Goal: Information Seeking & Learning: Learn about a topic

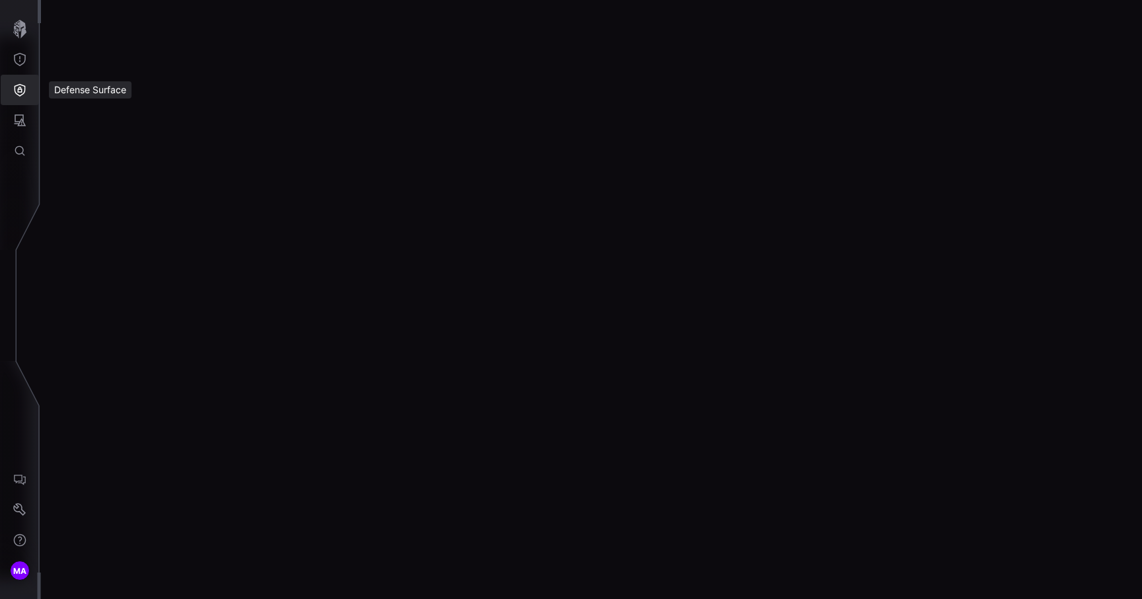
click at [9, 93] on button "Defense Surface" at bounding box center [20, 90] width 38 height 30
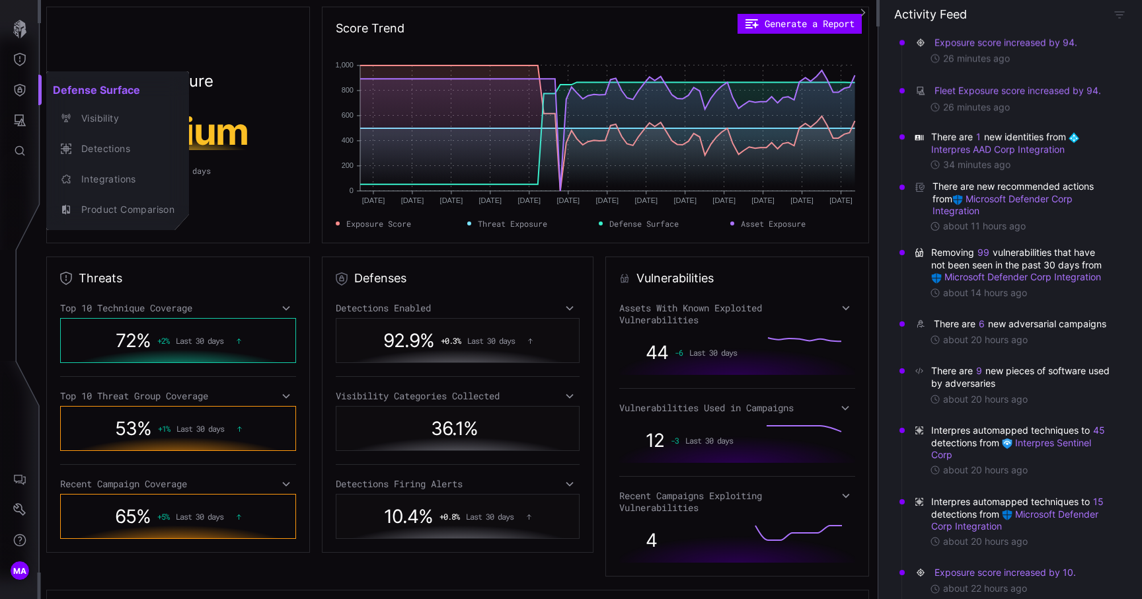
click at [18, 59] on div at bounding box center [571, 299] width 1142 height 599
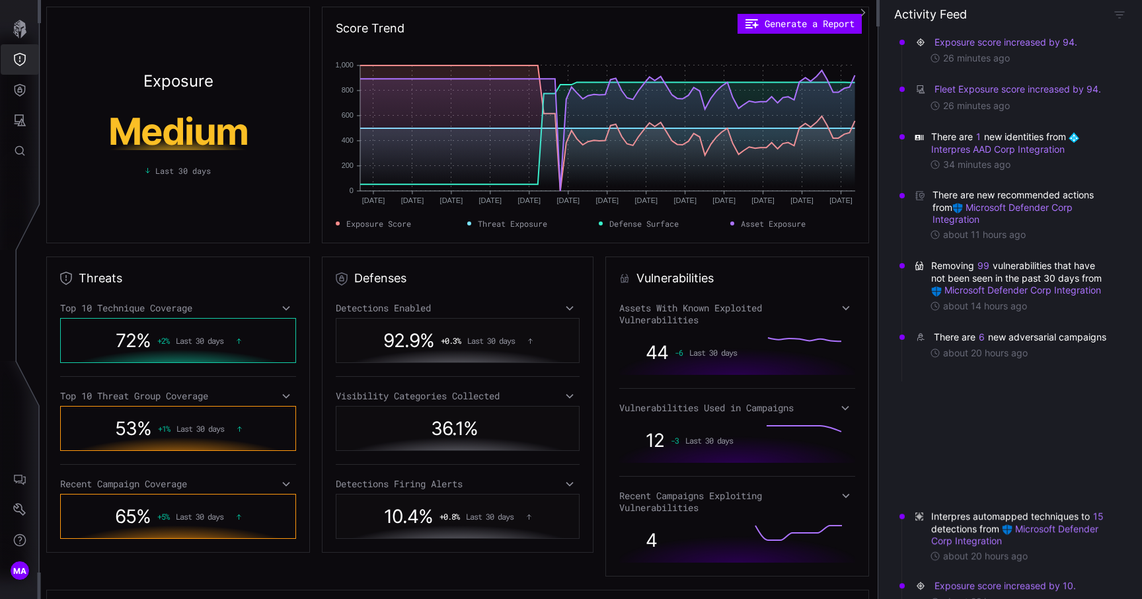
click at [18, 59] on icon "Threat Exposure" at bounding box center [19, 59] width 13 height 13
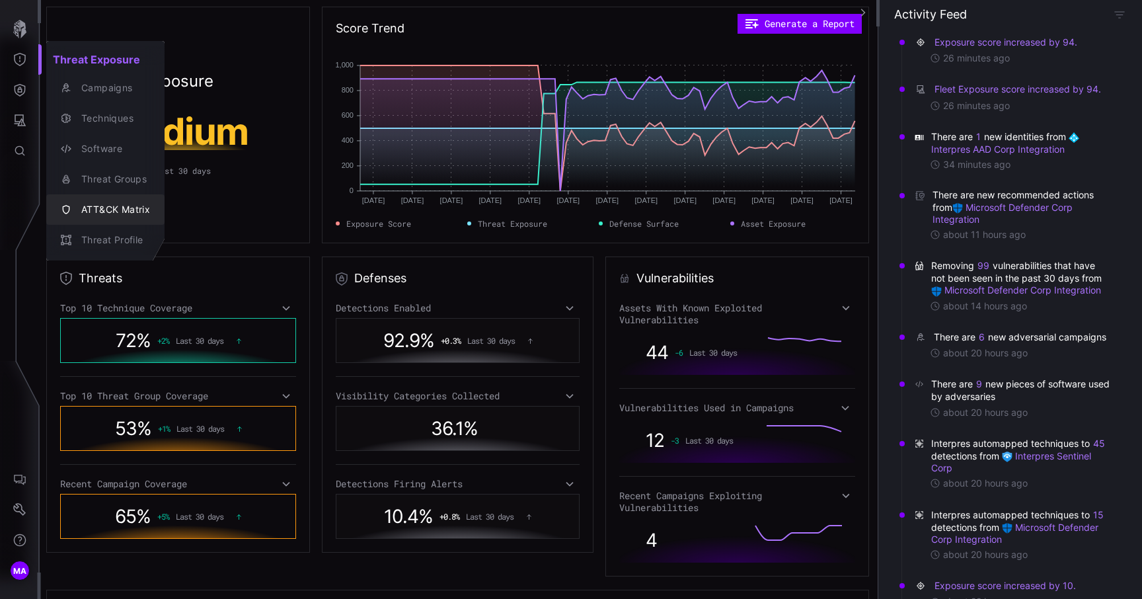
click at [109, 206] on div "ATT&CK Matrix" at bounding box center [112, 210] width 75 height 17
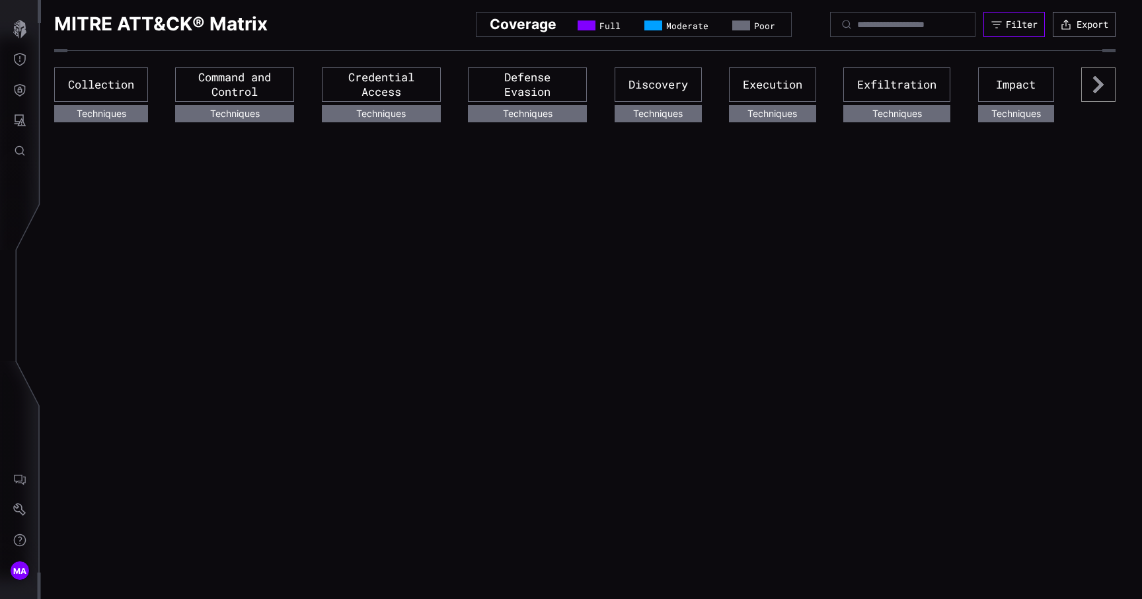
click at [990, 29] on icon "button" at bounding box center [996, 24] width 12 height 12
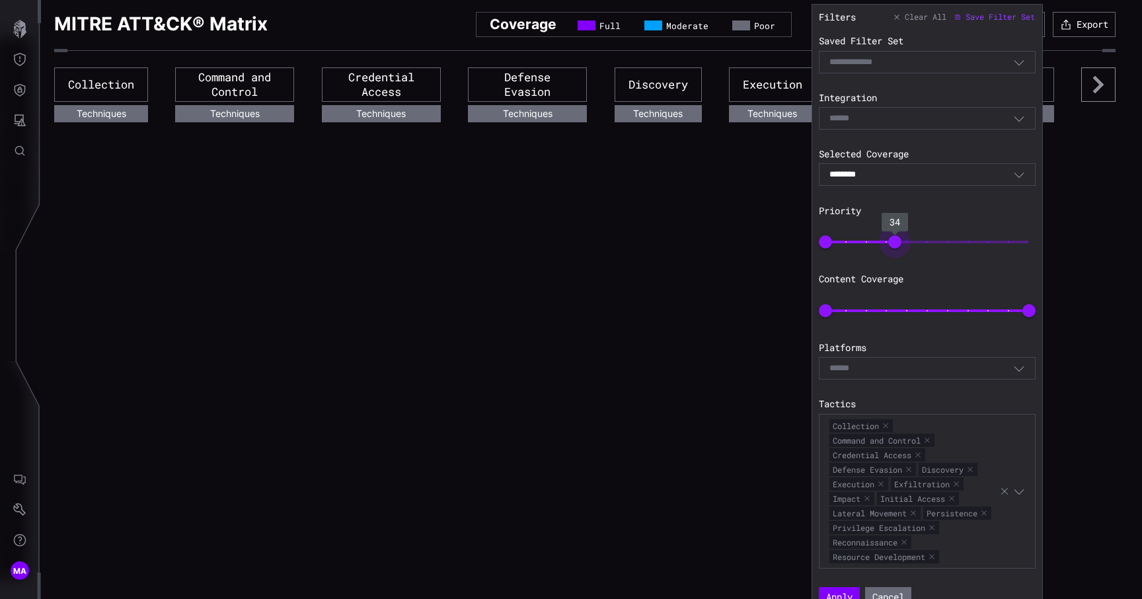
type input "**"
drag, startPoint x: 1017, startPoint y: 240, endPoint x: 903, endPoint y: 233, distance: 114.6
click at [901, 235] on span "34" at bounding box center [894, 241] width 13 height 13
type input "**"
drag, startPoint x: 1034, startPoint y: 307, endPoint x: 877, endPoint y: 306, distance: 157.2
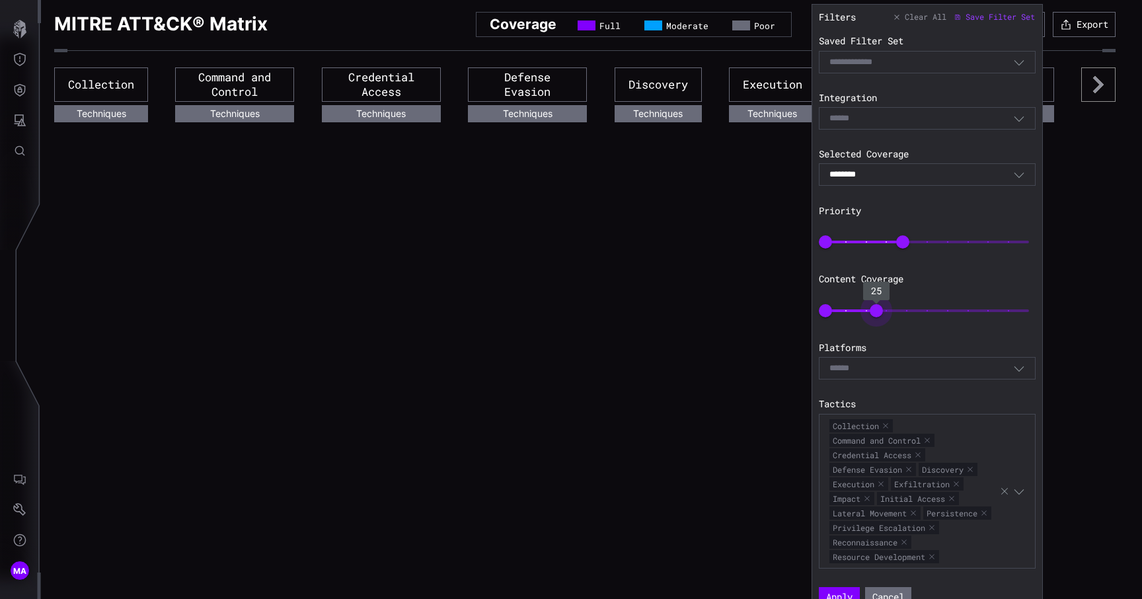
click at [877, 306] on span "25" at bounding box center [875, 310] width 13 height 13
click at [842, 590] on button "Apply" at bounding box center [839, 597] width 41 height 20
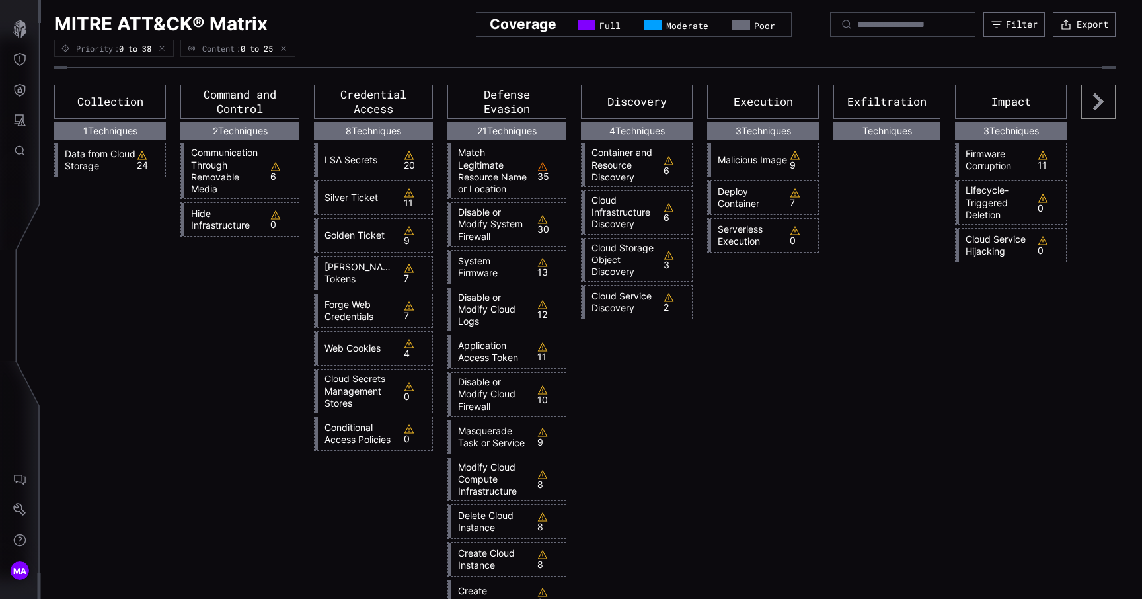
click at [540, 170] on icon at bounding box center [543, 166] width 10 height 9
click at [487, 174] on link "Match Legitimate Resource Name or Location" at bounding box center [490, 171] width 79 height 48
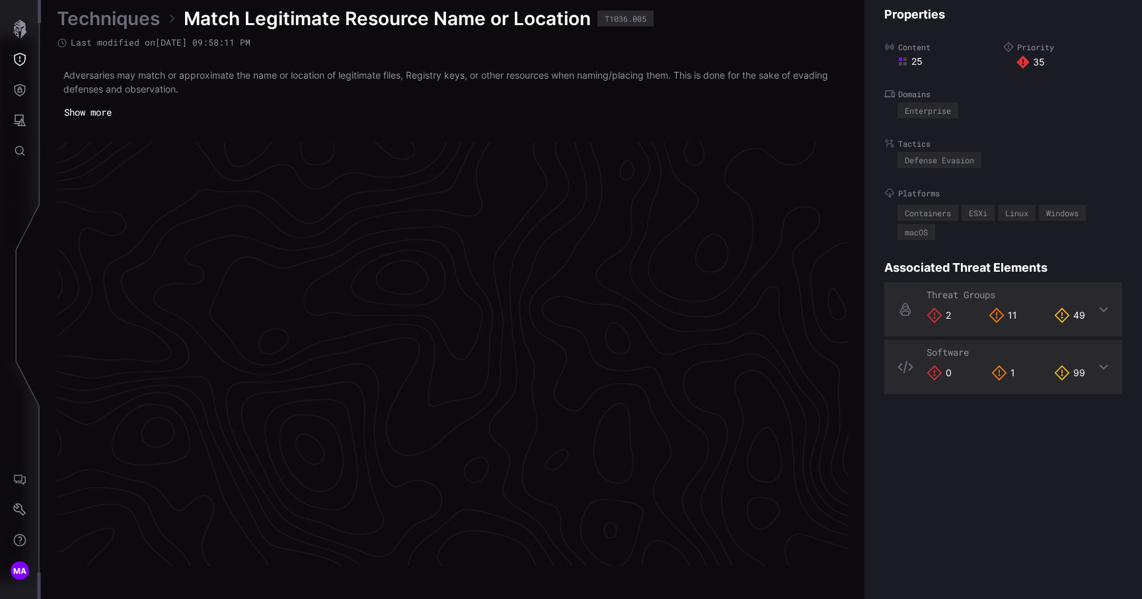
scroll to position [2762, 595]
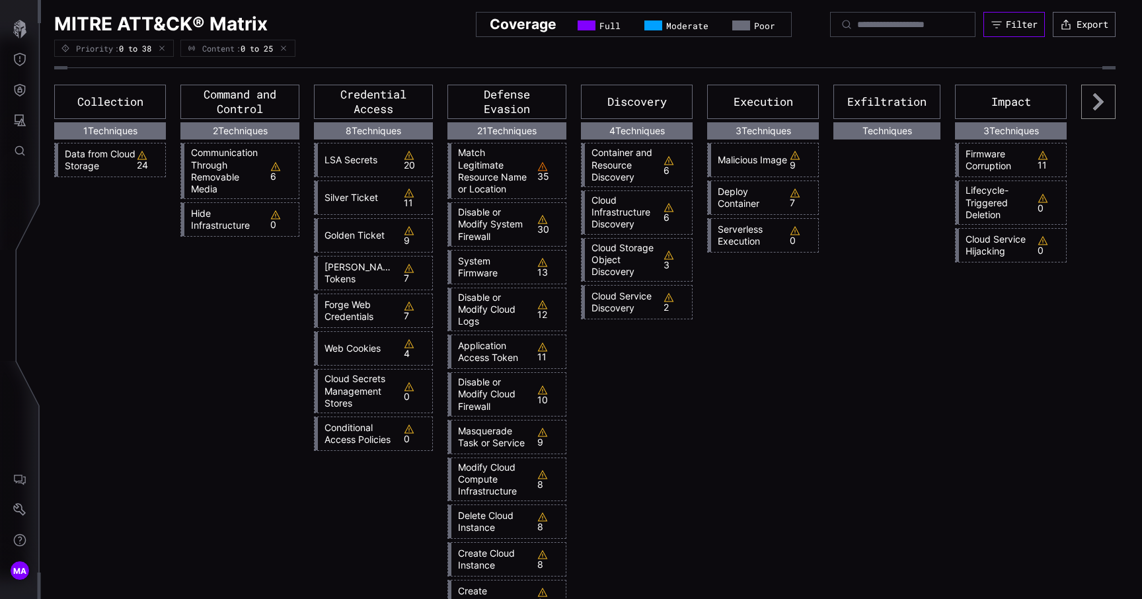
click at [1001, 15] on button "Filter" at bounding box center [1013, 24] width 61 height 25
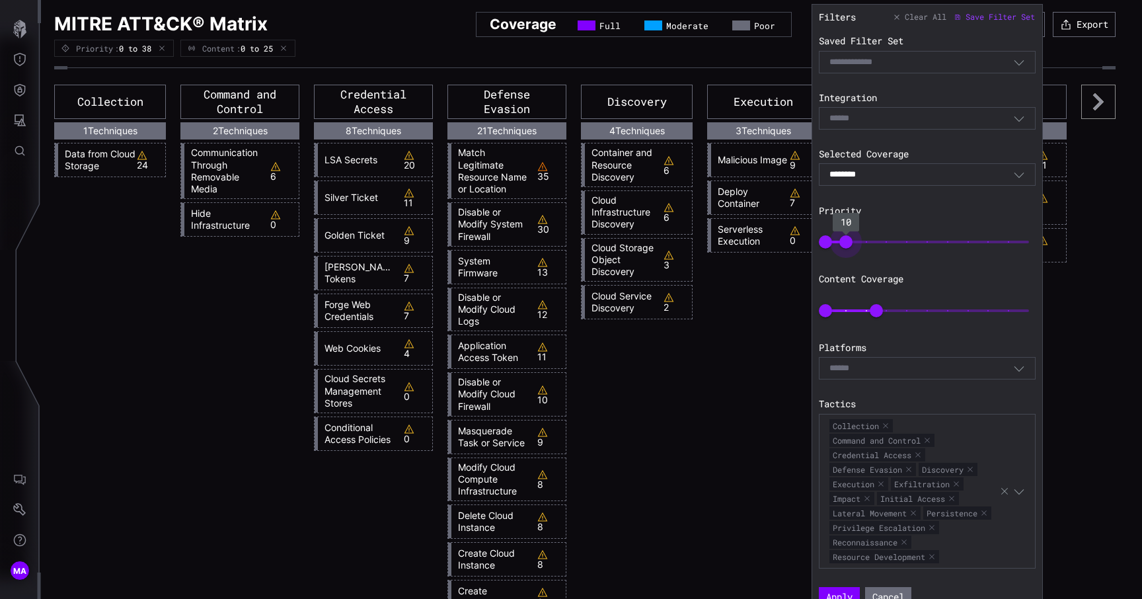
type input "*"
drag, startPoint x: 907, startPoint y: 239, endPoint x: 836, endPoint y: 239, distance: 70.7
click at [839, 239] on span "10" at bounding box center [845, 241] width 13 height 13
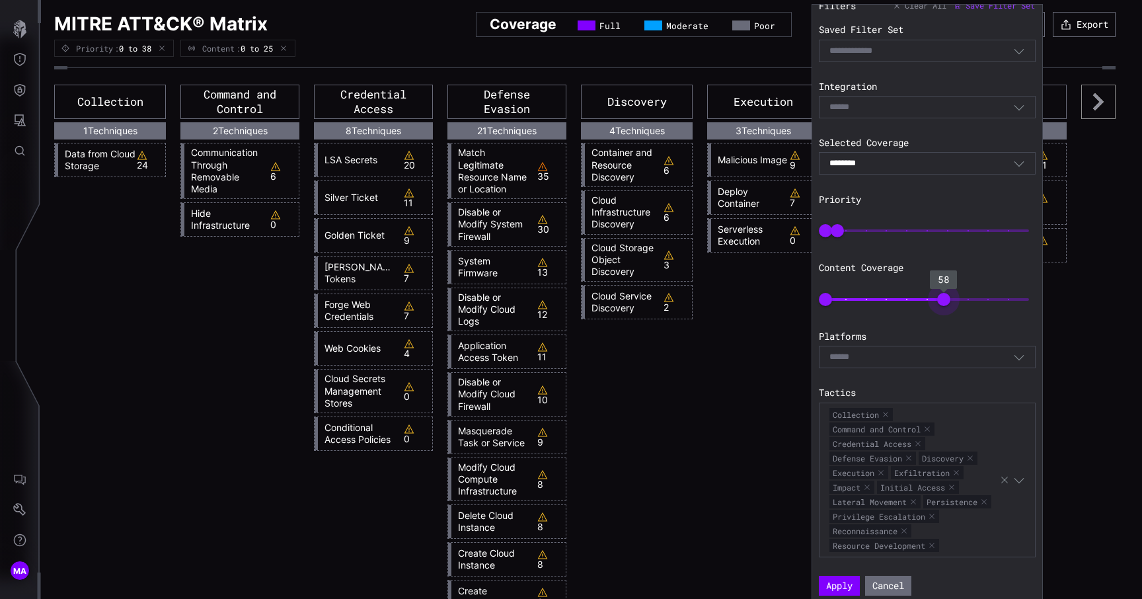
type input "**"
drag, startPoint x: 877, startPoint y: 295, endPoint x: 982, endPoint y: 285, distance: 106.2
click at [982, 293] on span "77" at bounding box center [981, 299] width 13 height 13
type input "**"
drag, startPoint x: 826, startPoint y: 298, endPoint x: 870, endPoint y: 298, distance: 44.3
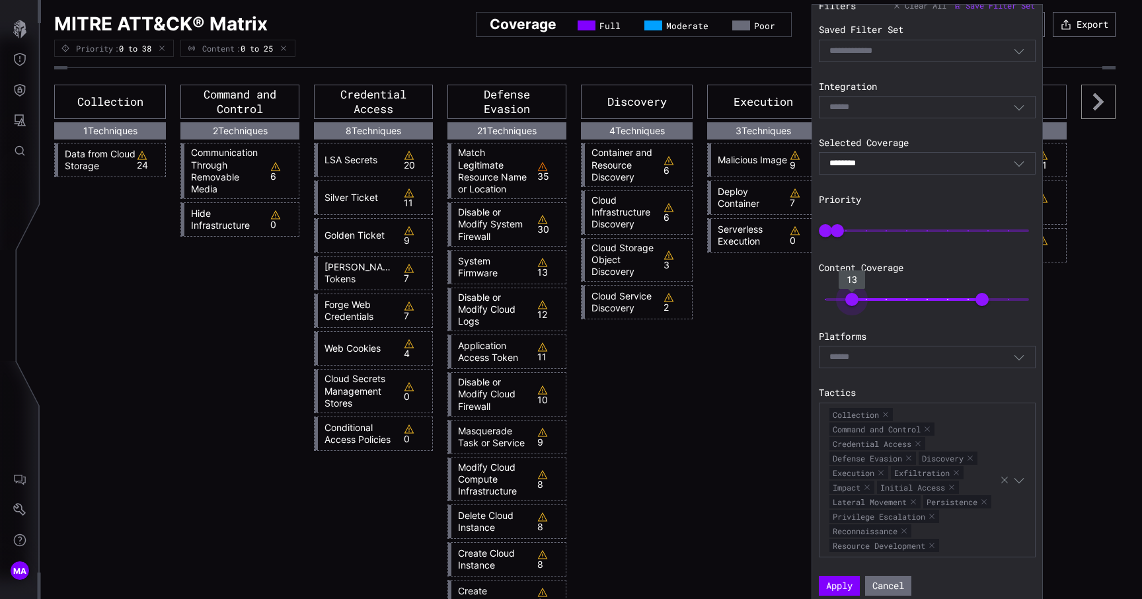
click at [858, 298] on span "13" at bounding box center [851, 299] width 13 height 13
click at [842, 579] on button "Apply" at bounding box center [839, 585] width 41 height 20
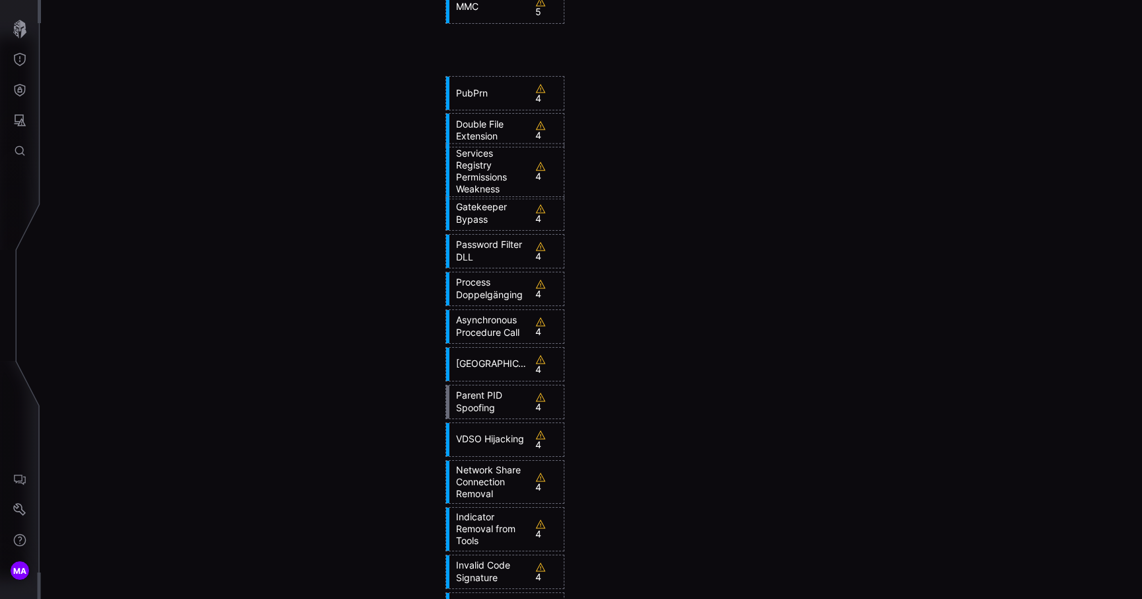
scroll to position [1018, 0]
